Goal: Book appointment/travel/reservation

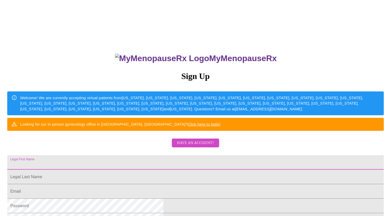
click at [162, 169] on input "Legal First Name" at bounding box center [195, 162] width 377 height 14
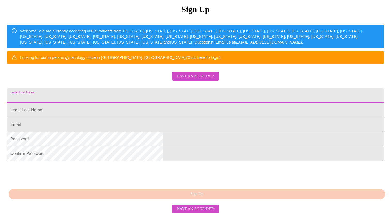
scroll to position [103, 0]
click at [165, 88] on input "Legal First Name" at bounding box center [195, 95] width 377 height 14
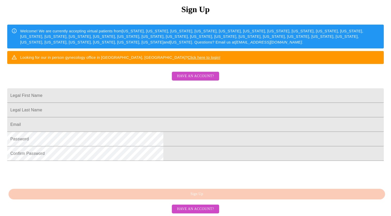
click at [357, 100] on div "MyMenopauseRx Sign Up Welcome! We are currently accepting virtual patients from…" at bounding box center [195, 64] width 387 height 259
click at [210, 73] on span "Have an account?" at bounding box center [195, 76] width 37 height 6
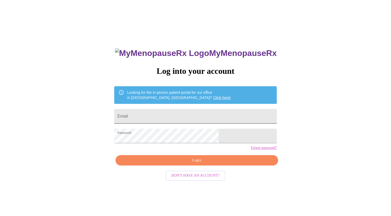
click at [183, 112] on input "Email" at bounding box center [195, 116] width 162 height 14
type input "debledet@msn.com"
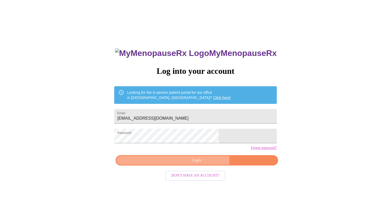
click at [202, 164] on span "Login" at bounding box center [197, 160] width 151 height 6
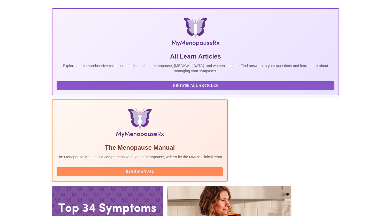
scroll to position [67, 0]
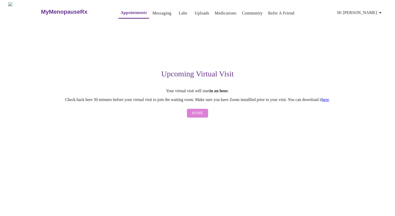
click at [197, 115] on span "Home" at bounding box center [197, 113] width 11 height 6
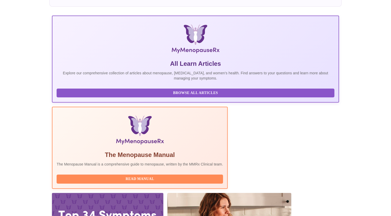
scroll to position [67, 0]
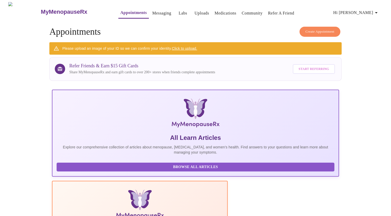
scroll to position [82, 0]
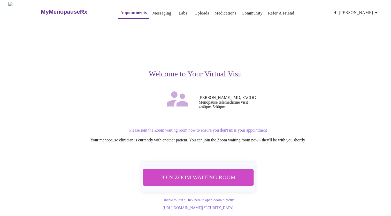
click at [211, 175] on span "Join Zoom Waiting Room" at bounding box center [199, 177] width 98 height 10
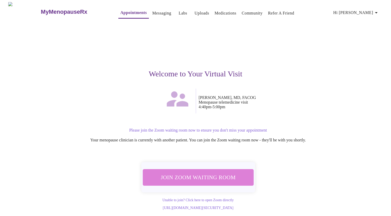
click at [206, 174] on span "Join Zoom Waiting Room" at bounding box center [198, 177] width 98 height 10
click at [199, 176] on span "Join Zoom Waiting Room" at bounding box center [198, 177] width 97 height 10
